Goal: Navigation & Orientation: Go to known website

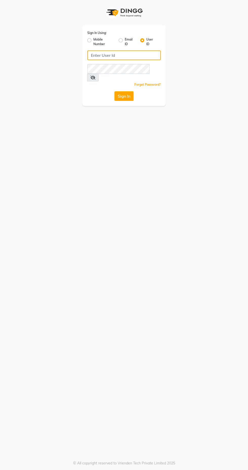
click at [114, 54] on input "Username" at bounding box center [124, 55] width 74 height 10
type input "Facethelook"
click at [115, 91] on button "Sign In" at bounding box center [124, 96] width 19 height 10
